Goal: Task Accomplishment & Management: Manage account settings

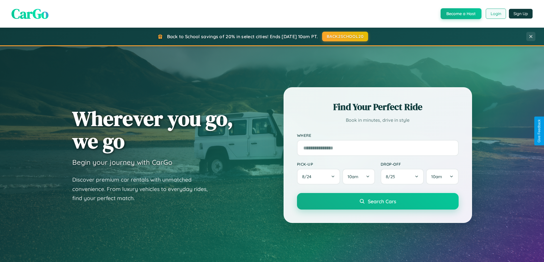
click at [495, 14] on button "Login" at bounding box center [496, 14] width 20 height 10
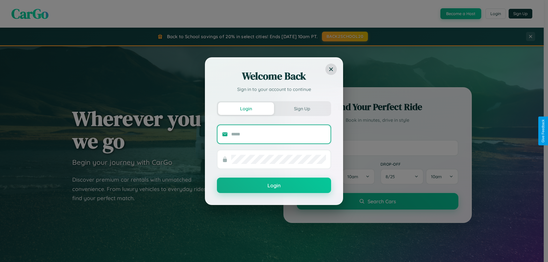
click at [279, 134] on input "text" at bounding box center [278, 134] width 95 height 9
type input "**********"
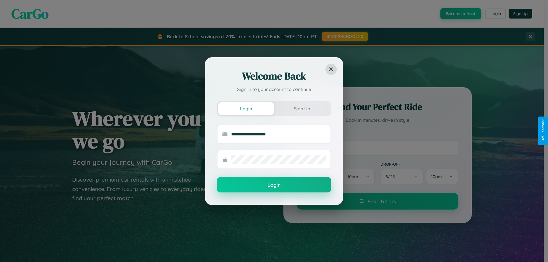
click at [274, 185] on button "Login" at bounding box center [274, 184] width 114 height 15
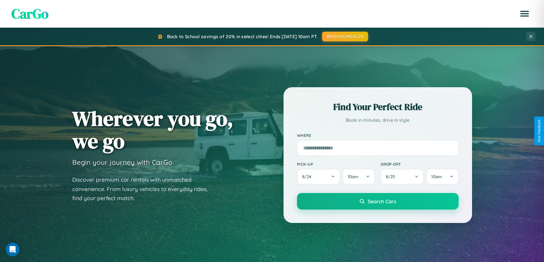
scroll to position [1099, 0]
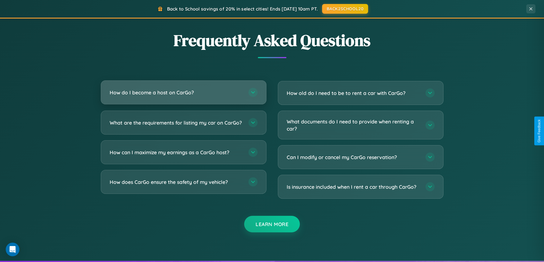
click at [183, 93] on h3 "How do I become a host on CarGo?" at bounding box center [176, 92] width 133 height 7
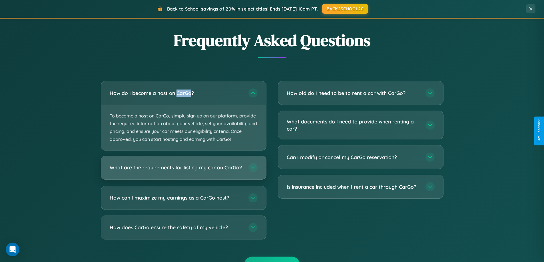
click at [183, 171] on h3 "What are the requirements for listing my car on CarGo?" at bounding box center [176, 167] width 133 height 7
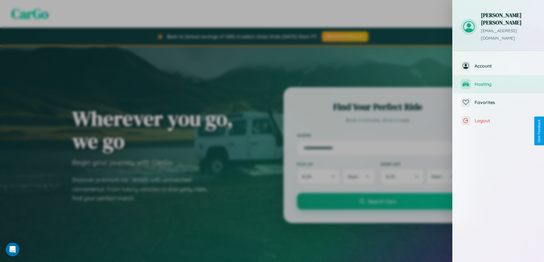
click at [498, 81] on span "Hosting" at bounding box center [505, 84] width 61 height 6
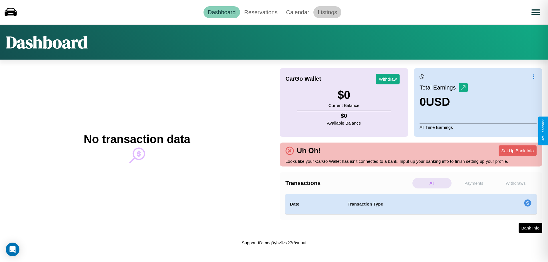
click at [327, 12] on link "Listings" at bounding box center [327, 12] width 28 height 12
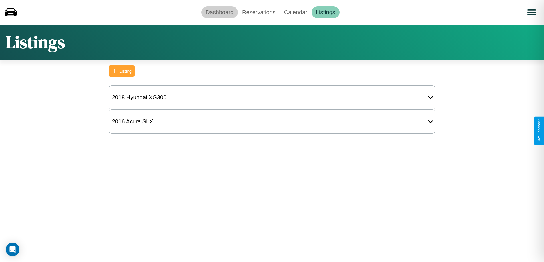
click at [220, 12] on link "Dashboard" at bounding box center [219, 12] width 37 height 12
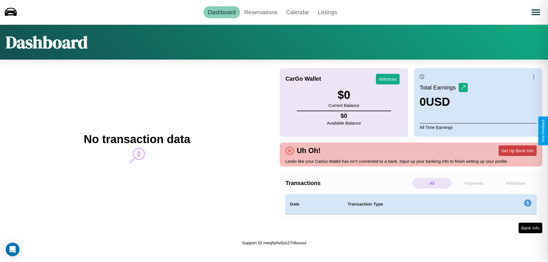
click at [518, 151] on button "Set Up Bank Info" at bounding box center [518, 151] width 38 height 11
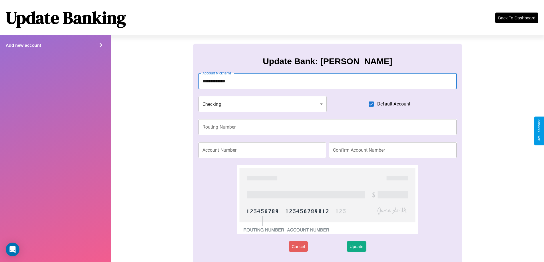
type input "**********"
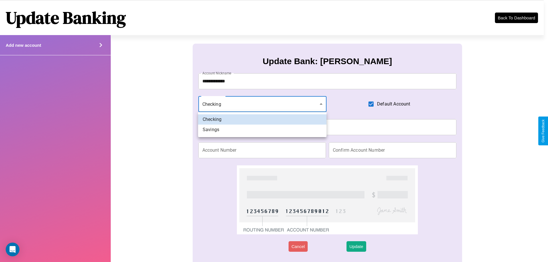
click at [262, 104] on div at bounding box center [274, 131] width 548 height 262
